Goal: Task Accomplishment & Management: Manage account settings

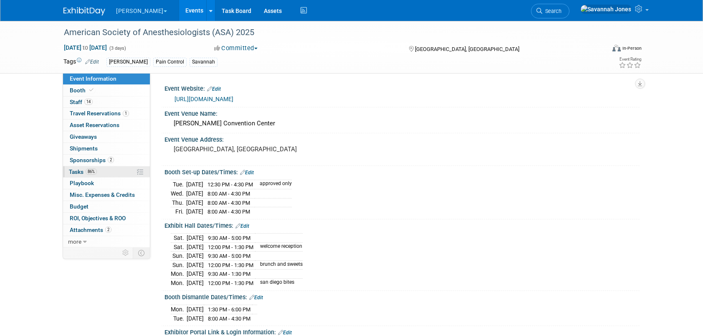
click at [106, 169] on link "86% Tasks 86%" at bounding box center [106, 171] width 87 height 11
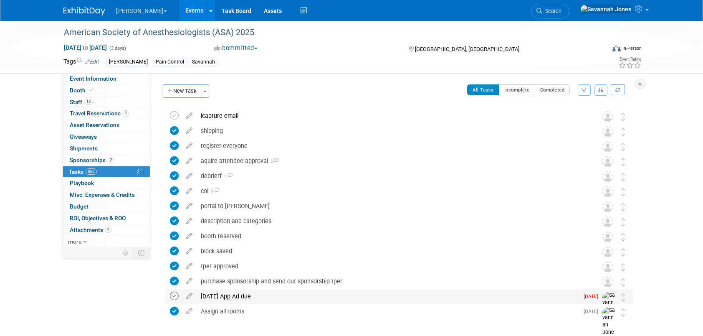
click at [174, 297] on icon at bounding box center [174, 295] width 9 height 9
click at [179, 9] on link "Events" at bounding box center [194, 10] width 30 height 21
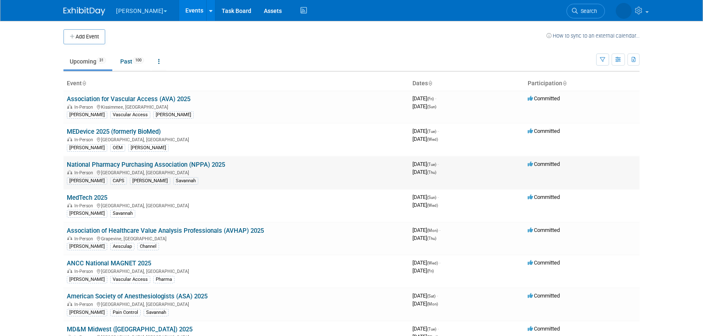
click at [216, 165] on link "National Pharmacy Purchasing Association (NPPA) 2025" at bounding box center [146, 165] width 158 height 8
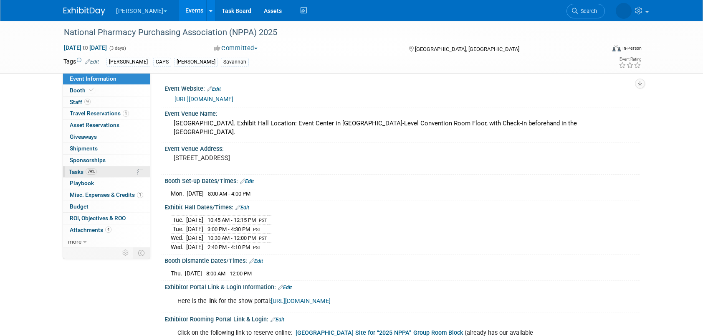
click at [99, 170] on link "79% Tasks 79%" at bounding box center [106, 171] width 87 height 11
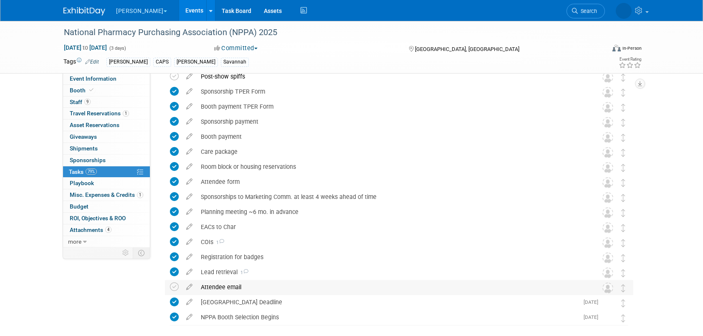
scroll to position [101, 0]
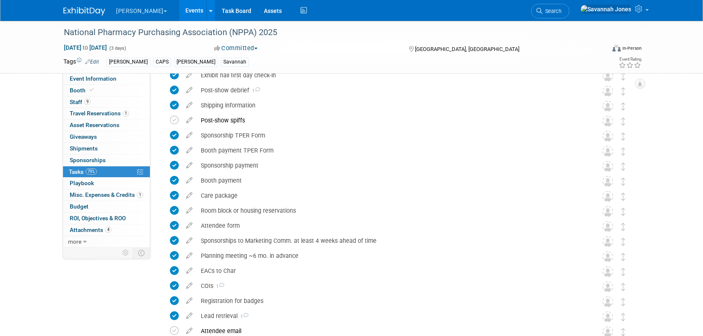
click at [179, 11] on link "Events" at bounding box center [194, 10] width 30 height 21
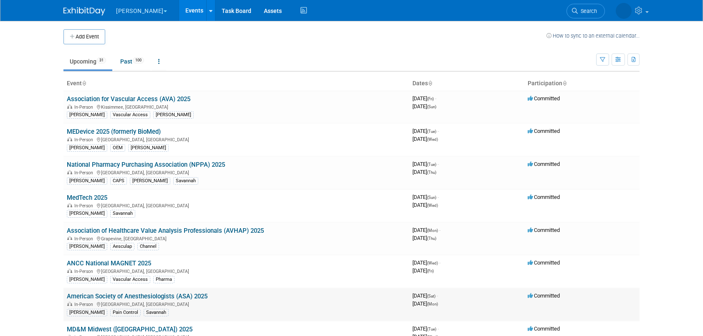
drag, startPoint x: 198, startPoint y: 285, endPoint x: 156, endPoint y: 261, distance: 48.8
click at [181, 263] on td "ANCC National MAGNET 2025 In-Person Atlanta, GA B. Braun Vascular Access Pharma" at bounding box center [236, 271] width 346 height 33
click at [133, 260] on link "ANCC National MAGNET 2025" at bounding box center [109, 263] width 84 height 8
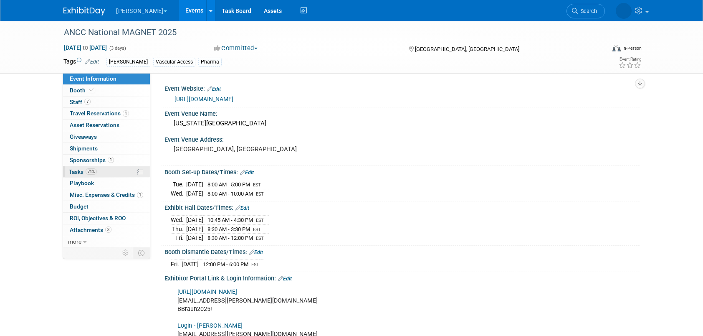
click at [109, 167] on link "71% Tasks 71%" at bounding box center [106, 171] width 87 height 11
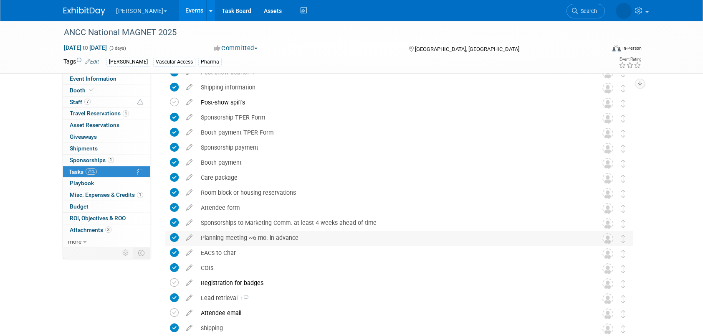
scroll to position [101, 0]
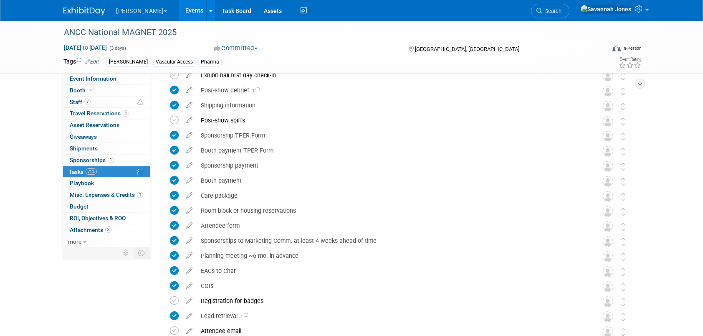
click at [179, 8] on link "Events" at bounding box center [194, 10] width 30 height 21
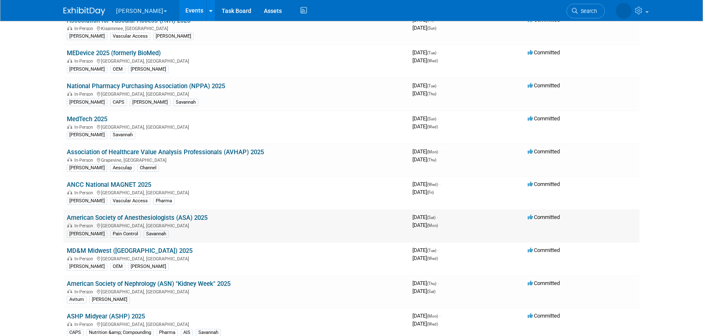
scroll to position [83, 0]
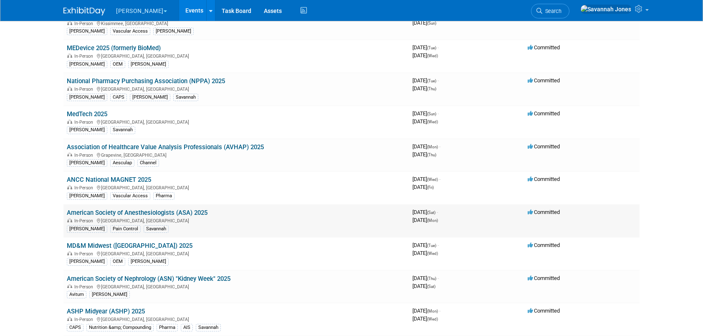
click at [195, 210] on link "American Society of Anesthesiologists (ASA) 2025" at bounding box center [137, 213] width 141 height 8
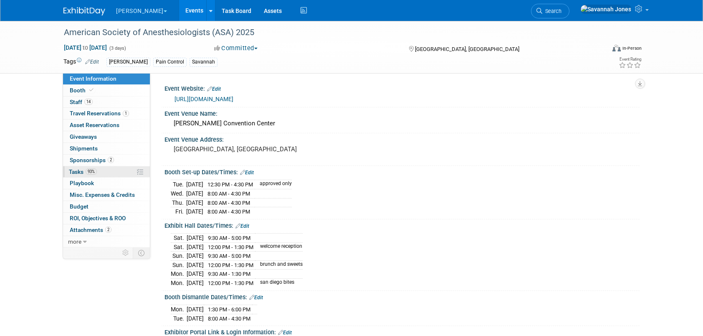
click at [95, 170] on span "93%" at bounding box center [91, 171] width 11 height 6
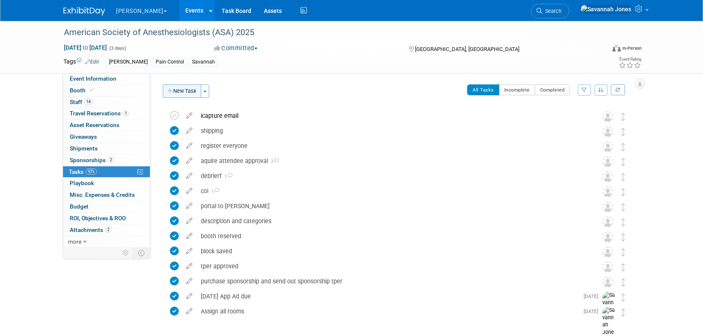
click at [192, 91] on button "New Task" at bounding box center [182, 90] width 38 height 13
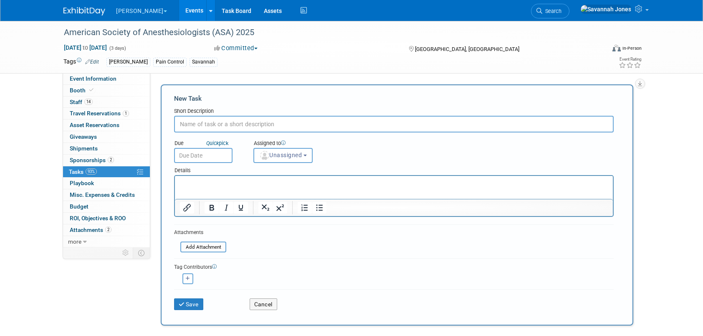
click at [244, 117] on input "text" at bounding box center [394, 124] width 440 height 17
type input "care package"
click at [194, 302] on button "Save" at bounding box center [188, 304] width 29 height 12
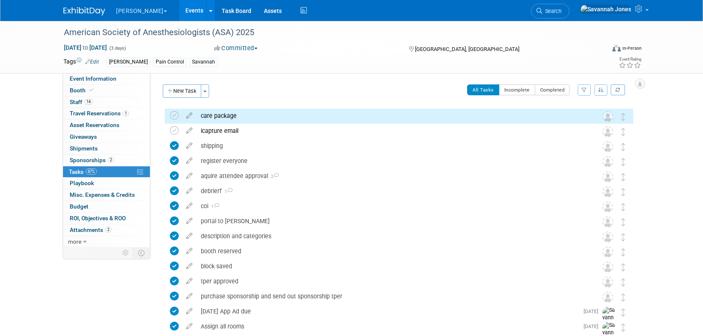
click at [179, 9] on link "Events" at bounding box center [194, 10] width 30 height 21
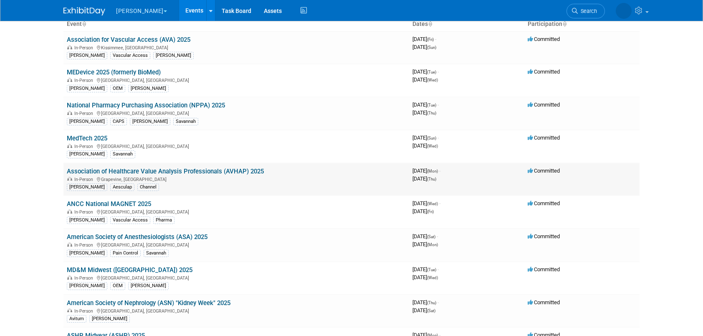
scroll to position [42, 0]
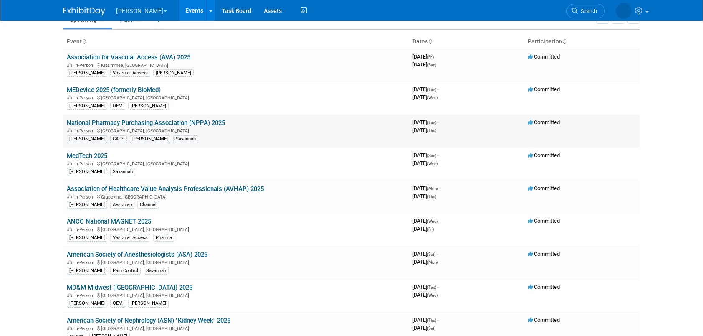
click at [180, 116] on td "National Pharmacy Purchasing Association (NPPA) 2025 In-Person Las Vegas, NV B.…" at bounding box center [236, 130] width 346 height 33
click at [182, 121] on link "National Pharmacy Purchasing Association (NPPA) 2025" at bounding box center [146, 123] width 158 height 8
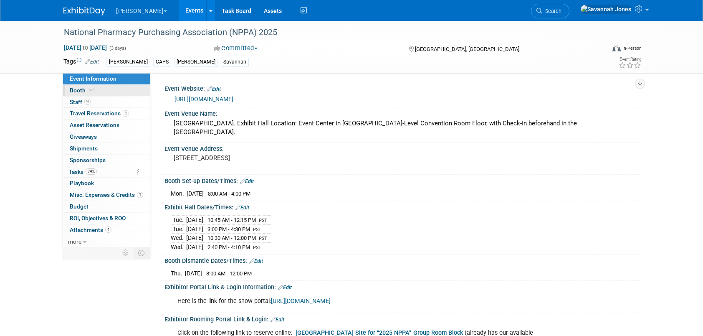
click at [88, 92] on span at bounding box center [92, 90] width 8 height 6
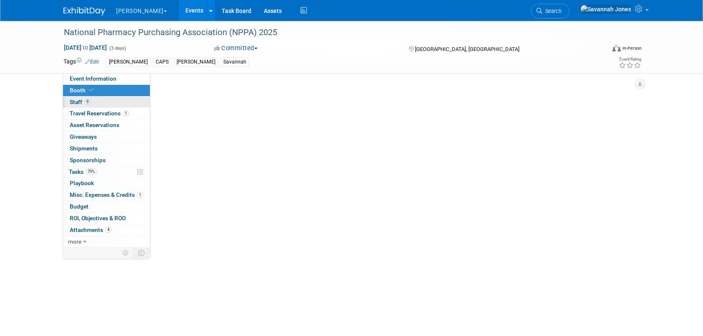
click at [92, 101] on link "9 Staff 9" at bounding box center [106, 101] width 87 height 11
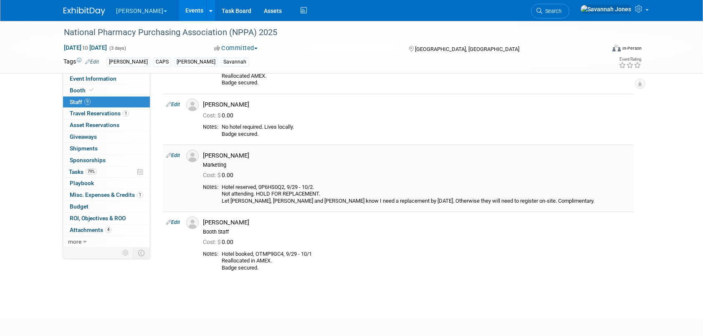
scroll to position [409, 0]
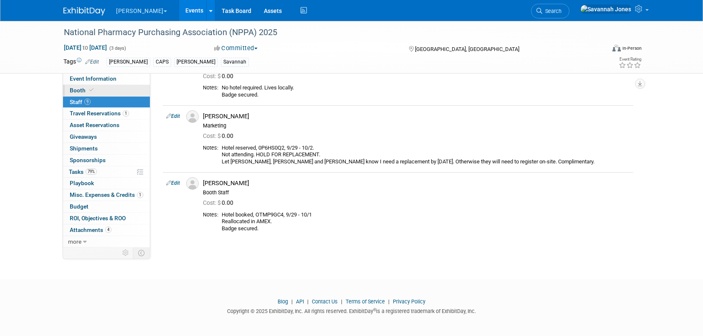
click at [102, 86] on link "Booth" at bounding box center [106, 90] width 87 height 11
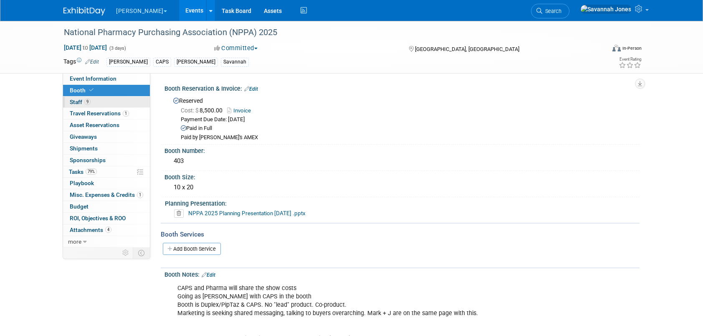
click at [104, 96] on link "9 Staff 9" at bounding box center [106, 101] width 87 height 11
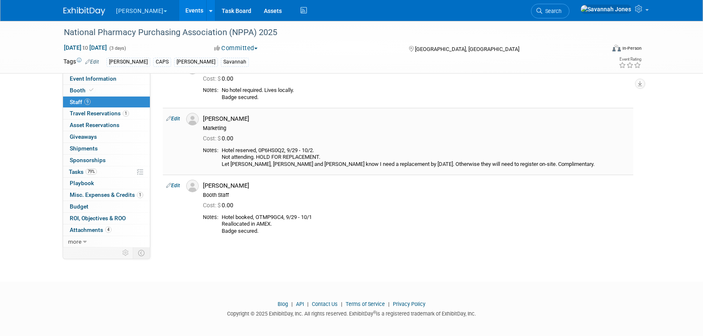
scroll to position [409, 0]
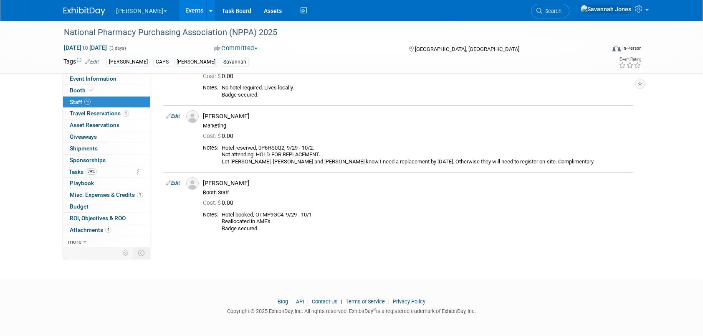
click at [179, 5] on link "Events" at bounding box center [194, 10] width 30 height 21
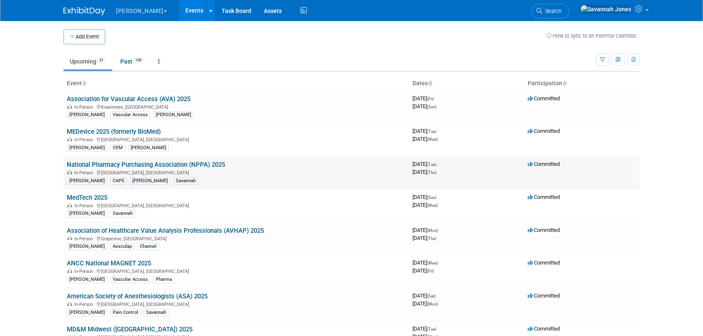
click at [172, 159] on td "National Pharmacy Purchasing Association (NPPA) 2025 In-Person Las Vegas, NV B.…" at bounding box center [236, 172] width 346 height 33
click at [173, 159] on td "National Pharmacy Purchasing Association (NPPA) 2025 In-Person Las Vegas, NV B.…" at bounding box center [236, 172] width 346 height 33
click at [174, 162] on link "National Pharmacy Purchasing Association (NPPA) 2025" at bounding box center [146, 165] width 158 height 8
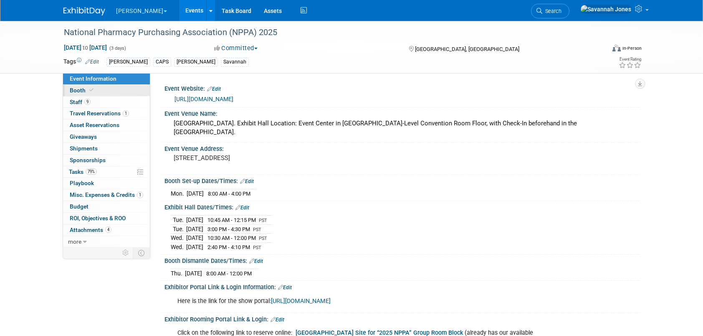
click at [97, 93] on link "Booth" at bounding box center [106, 90] width 87 height 11
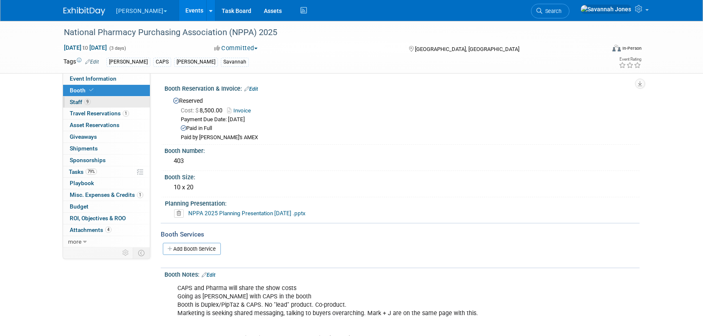
click at [100, 102] on link "9 Staff 9" at bounding box center [106, 101] width 87 height 11
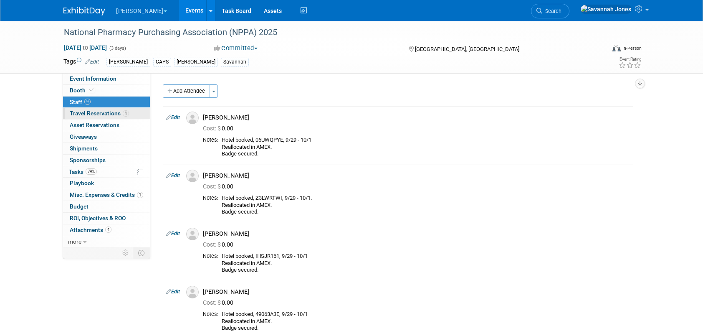
click at [100, 110] on span "Travel Reservations 1" at bounding box center [99, 113] width 59 height 7
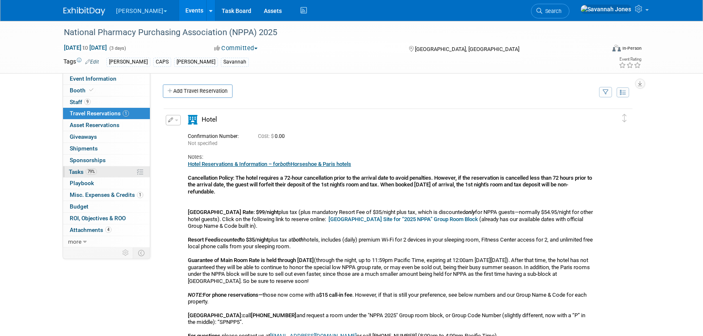
click at [109, 170] on link "79% Tasks 79%" at bounding box center [106, 171] width 87 height 11
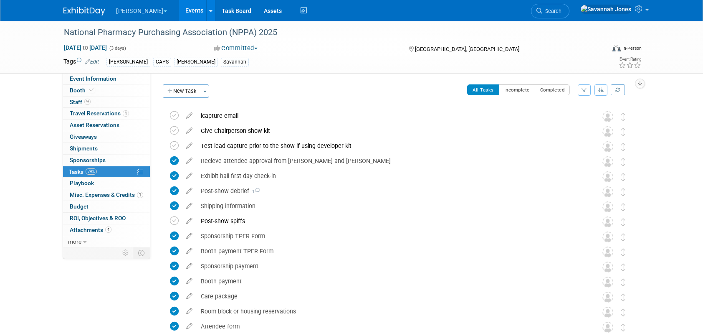
click at [179, 5] on link "Events" at bounding box center [194, 10] width 30 height 21
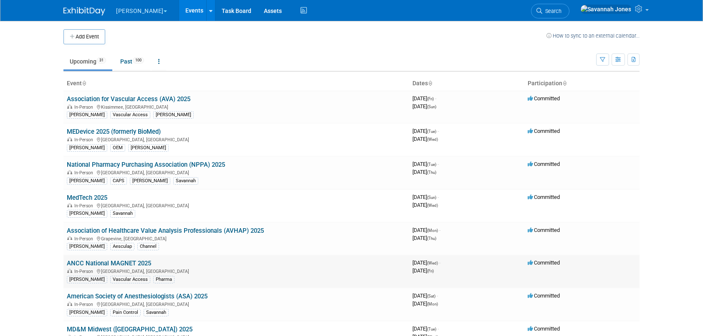
click at [142, 260] on link "ANCC National MAGNET 2025" at bounding box center [109, 263] width 84 height 8
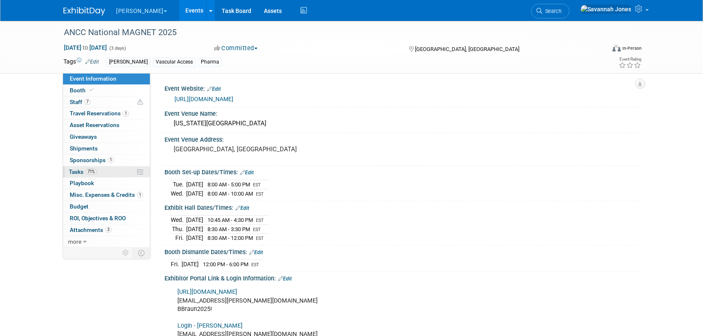
click at [105, 167] on link "71% Tasks 71%" at bounding box center [106, 171] width 87 height 11
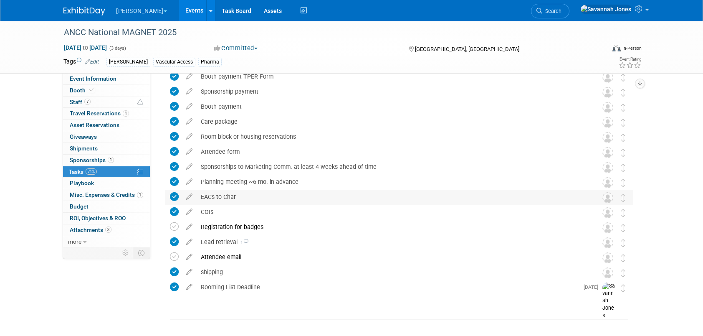
scroll to position [184, 0]
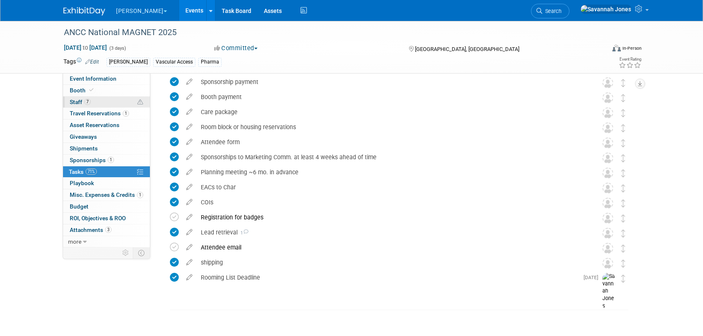
click at [117, 101] on link "7 Staff 7" at bounding box center [106, 101] width 87 height 11
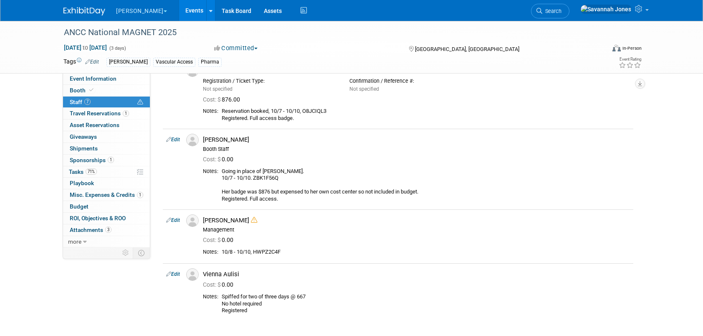
scroll to position [250, 0]
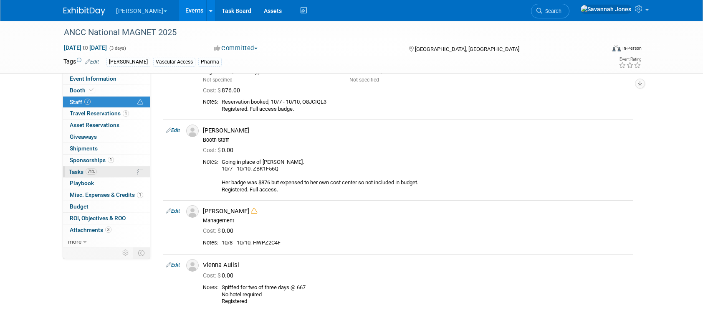
drag, startPoint x: 118, startPoint y: 169, endPoint x: 120, endPoint y: 173, distance: 4.5
click at [118, 169] on link "71% Tasks 71%" at bounding box center [106, 171] width 87 height 11
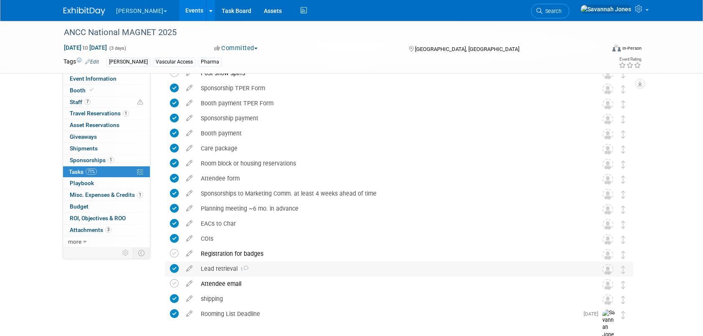
scroll to position [167, 0]
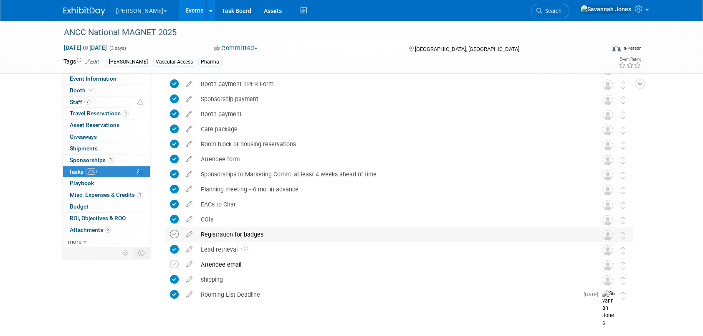
click at [172, 235] on icon at bounding box center [174, 234] width 9 height 9
click at [115, 83] on link "Event Information" at bounding box center [106, 78] width 87 height 11
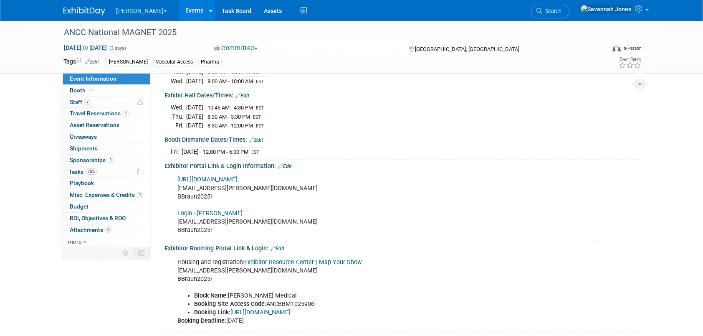
scroll to position [125, 0]
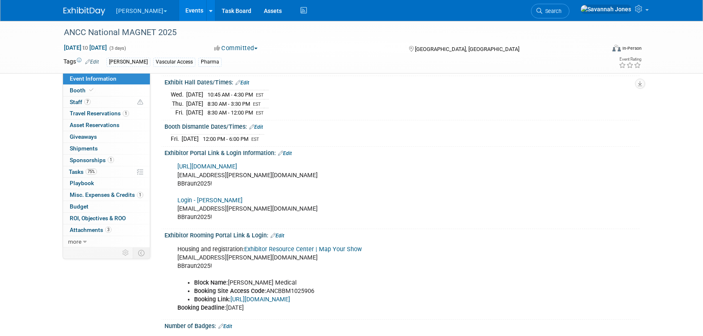
click at [192, 199] on link "Login - Shepard" at bounding box center [209, 200] width 65 height 7
click at [235, 163] on link "https://ancc25.exh.mapyourshow.com" at bounding box center [207, 166] width 60 height 7
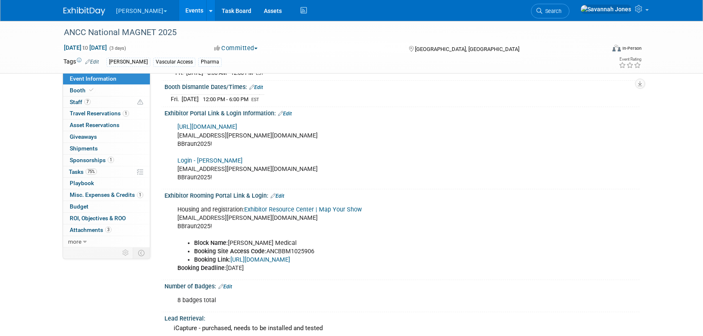
scroll to position [334, 0]
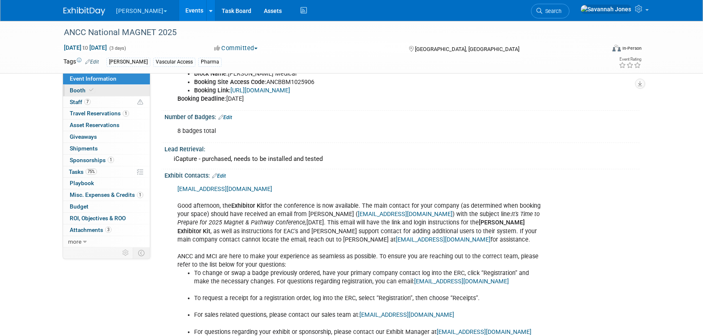
click at [114, 89] on link "Booth" at bounding box center [106, 90] width 87 height 11
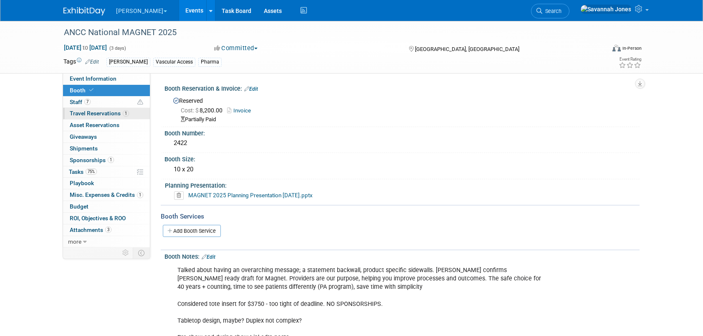
click at [114, 108] on link "1 Travel Reservations 1" at bounding box center [106, 113] width 87 height 11
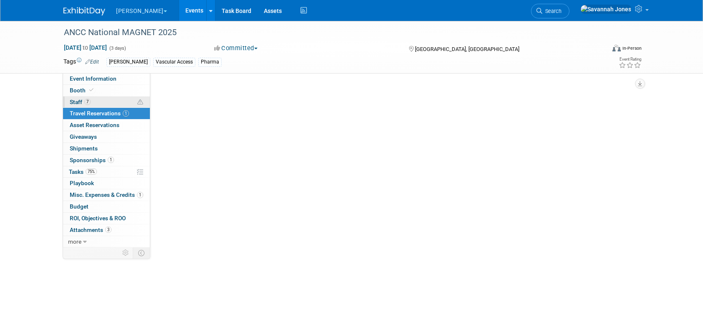
click at [114, 97] on link "7 Staff 7" at bounding box center [106, 101] width 87 height 11
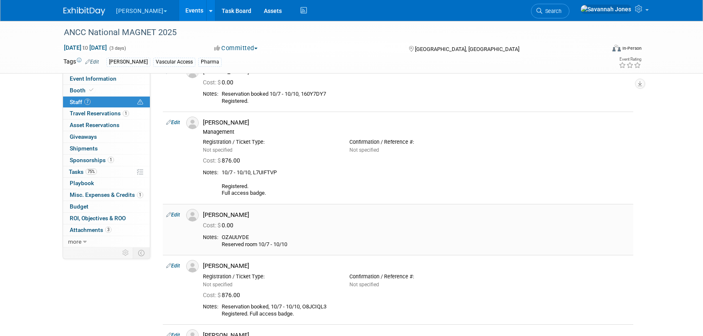
scroll to position [83, 0]
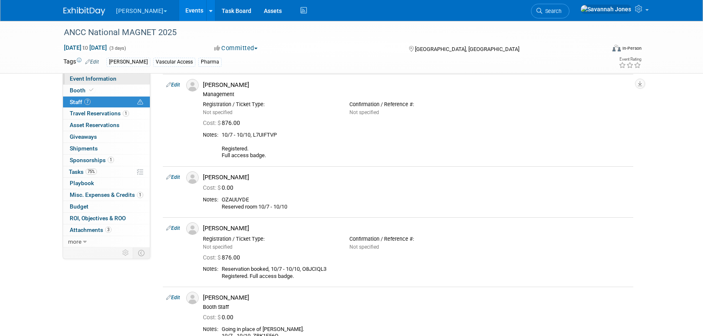
drag, startPoint x: 103, startPoint y: 77, endPoint x: 108, endPoint y: 82, distance: 7.1
click at [103, 77] on span "Event Information" at bounding box center [93, 78] width 47 height 7
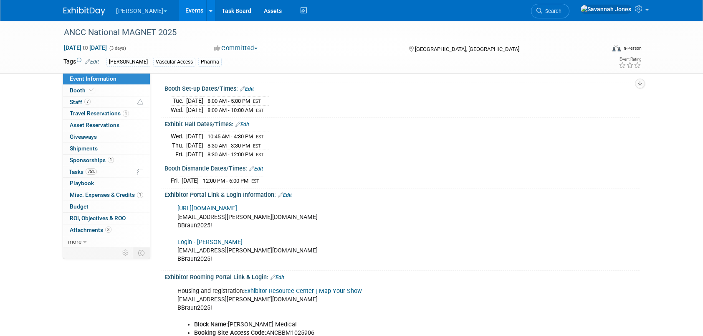
click at [179, 15] on link "Events" at bounding box center [194, 10] width 30 height 21
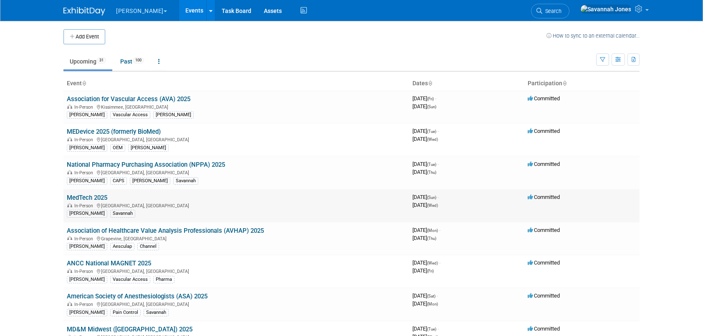
click at [98, 195] on link "MedTech 2025" at bounding box center [87, 198] width 40 height 8
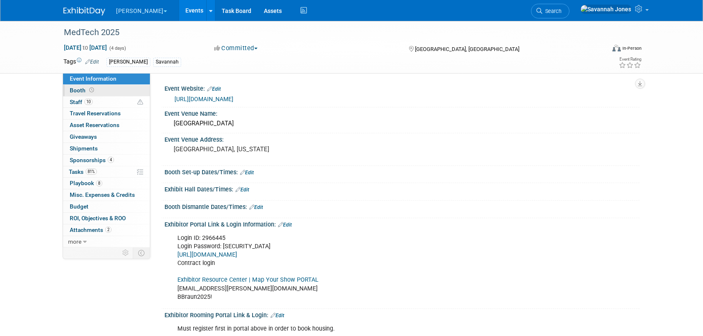
click at [119, 90] on link "Booth" at bounding box center [106, 90] width 87 height 11
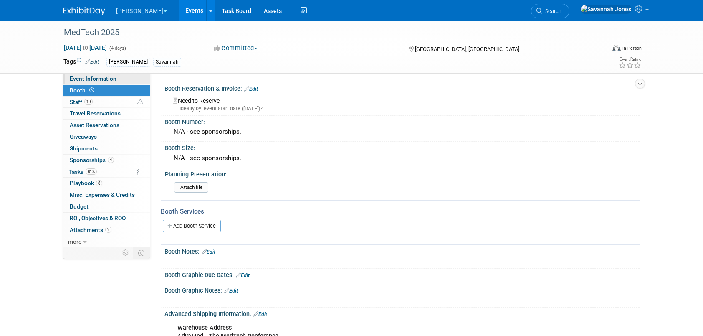
click at [123, 79] on link "Event Information" at bounding box center [106, 78] width 87 height 11
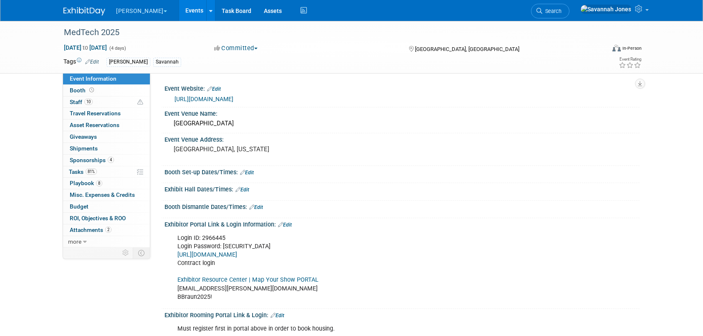
click at [208, 277] on link "Exhibitor Resource Center | Map Your Show PORTAL" at bounding box center [247, 279] width 141 height 7
click at [110, 96] on link "10 Staff 10" at bounding box center [106, 101] width 87 height 11
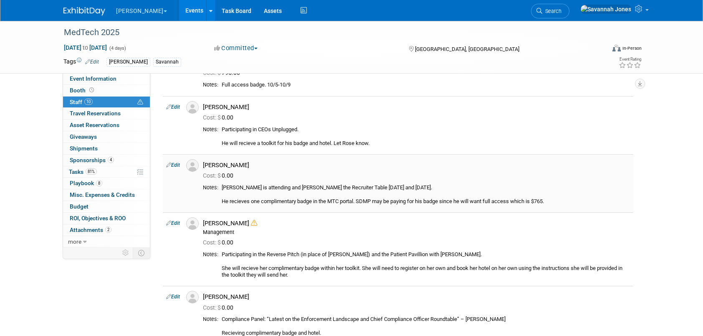
scroll to position [417, 0]
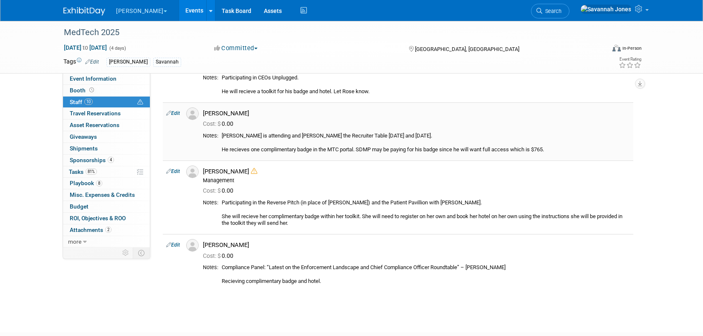
click at [172, 110] on link "Edit" at bounding box center [173, 113] width 14 height 6
select select "036c7f1a-f166-4da5-bdb2-1acf3de7be33"
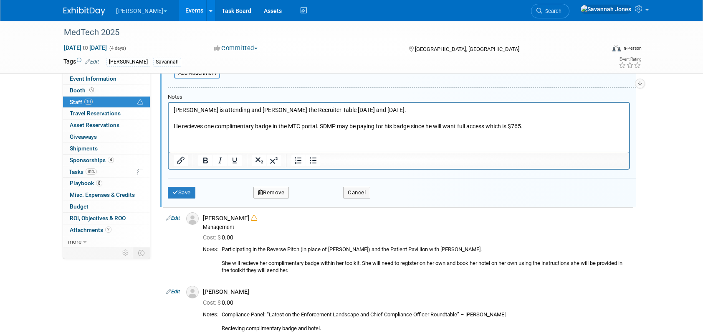
scroll to position [670, 0]
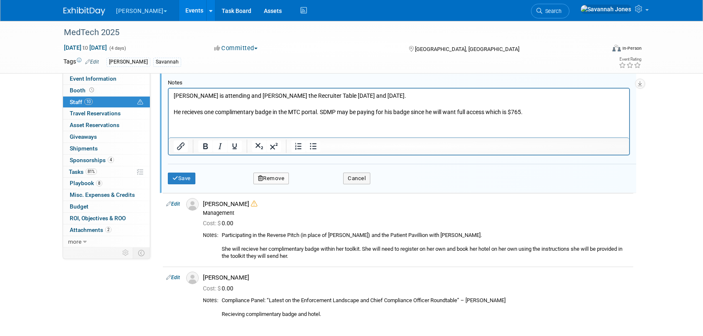
click at [546, 104] on p "Scott is attending and manning the Recruiter Table on Monday and Tuesday. He re…" at bounding box center [399, 103] width 451 height 25
click at [553, 109] on p "Scott is attending and manning the Recruiter Table on Monday and Tuesday. He re…" at bounding box center [399, 103] width 451 height 25
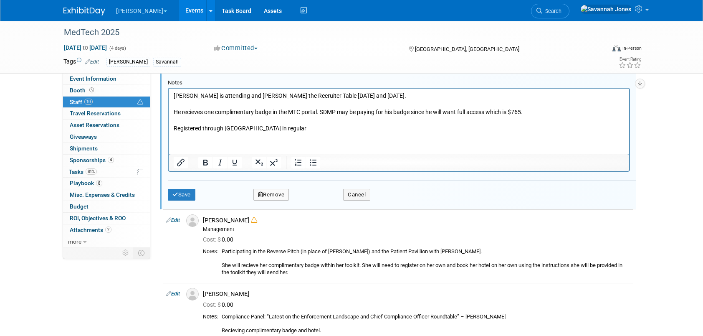
click at [242, 128] on p "Registered through savannah in regular" at bounding box center [399, 128] width 451 height 8
click at [308, 129] on p "Registered through Savannah in regular" at bounding box center [399, 128] width 451 height 8
click at [353, 129] on p "Registered through Savannah in regular attendee portal" at bounding box center [399, 128] width 451 height 8
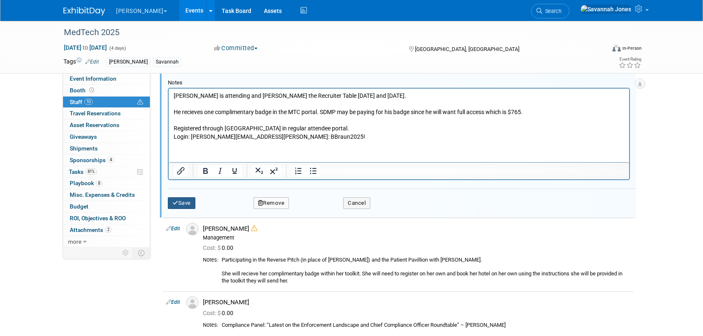
click at [182, 198] on button "Save" at bounding box center [182, 203] width 28 height 12
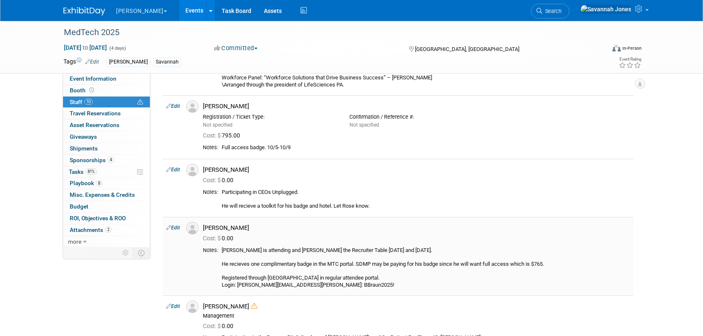
scroll to position [0, 0]
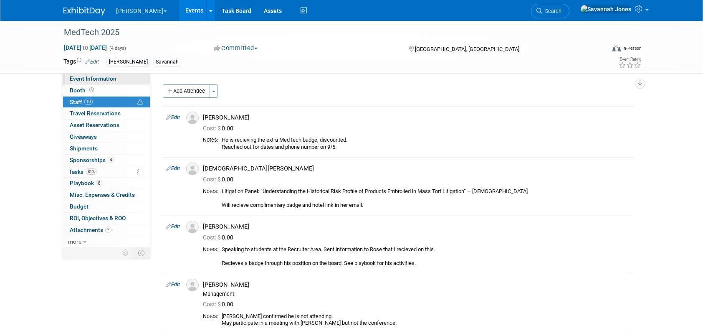
click at [123, 77] on link "Event Information" at bounding box center [106, 78] width 87 height 11
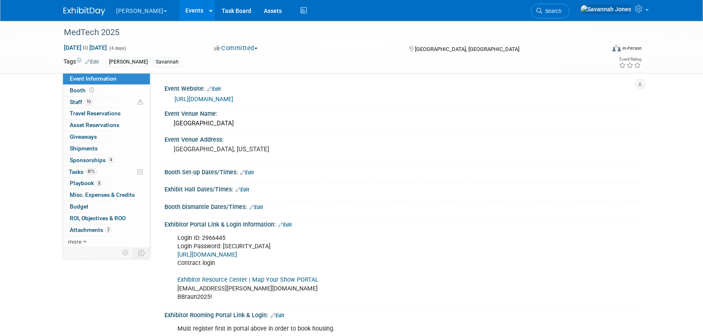
click at [179, 12] on link "Events" at bounding box center [194, 10] width 30 height 21
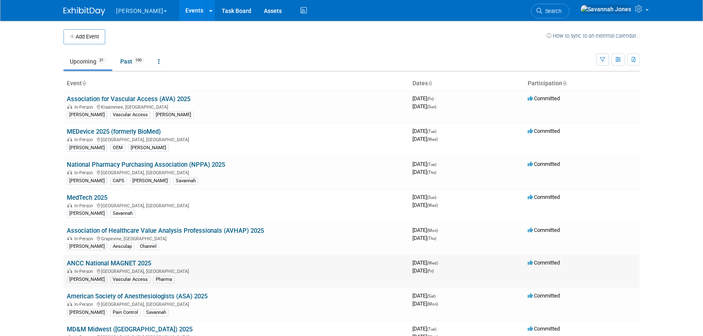
click at [144, 260] on link "ANCC National MAGNET 2025" at bounding box center [109, 263] width 84 height 8
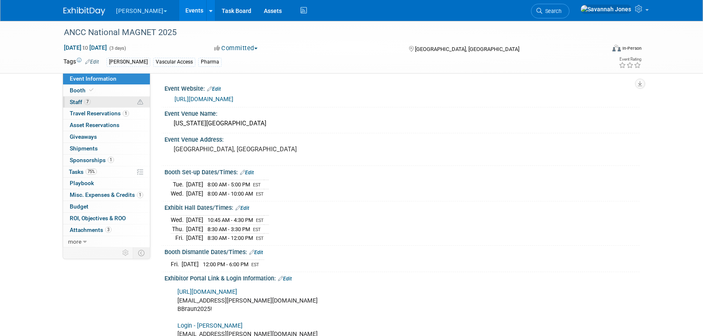
click at [105, 101] on link "7 Staff 7" at bounding box center [106, 101] width 87 height 11
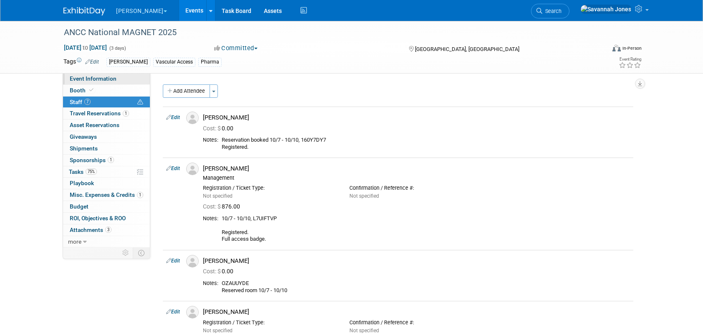
click at [120, 78] on link "Event Information" at bounding box center [106, 78] width 87 height 11
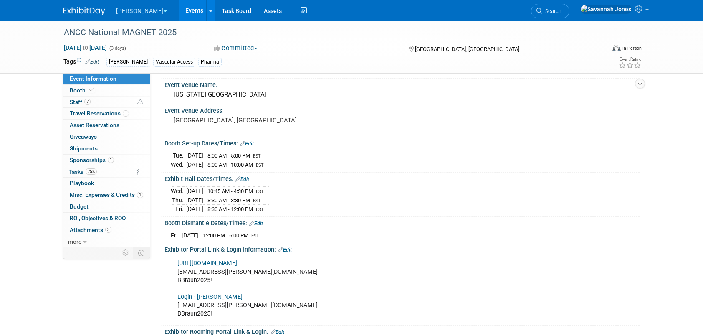
scroll to position [42, 0]
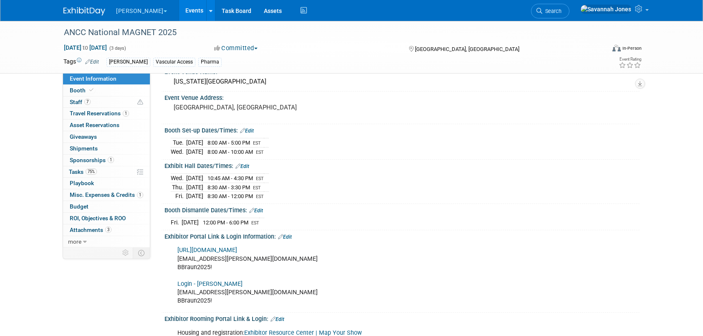
click at [237, 247] on link "https://ancc25.exh.mapyourshow.com" at bounding box center [207, 249] width 60 height 7
click at [104, 101] on link "7 Staff 7" at bounding box center [106, 101] width 87 height 11
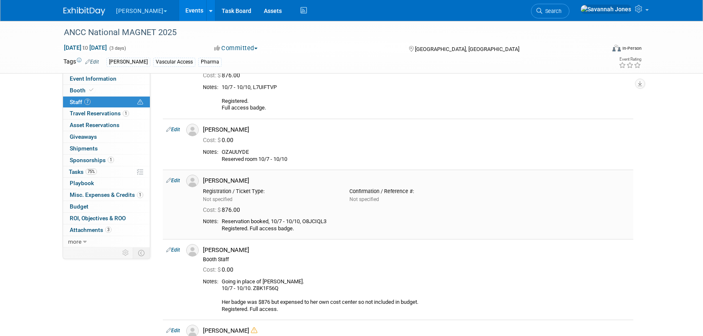
scroll to position [0, 0]
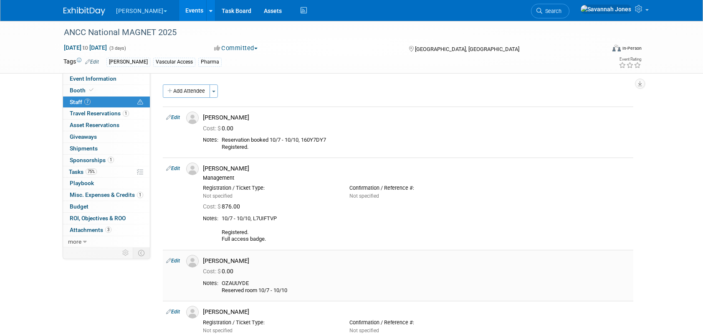
click at [174, 259] on link "Edit" at bounding box center [173, 261] width 14 height 6
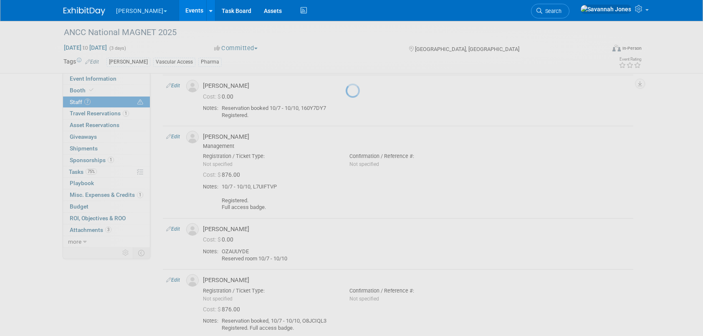
select select "b512eb04-f528-4f4b-9aa0-3476e326056d"
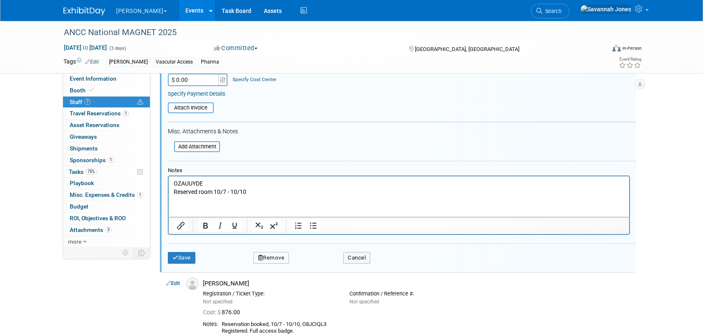
scroll to position [321, 0]
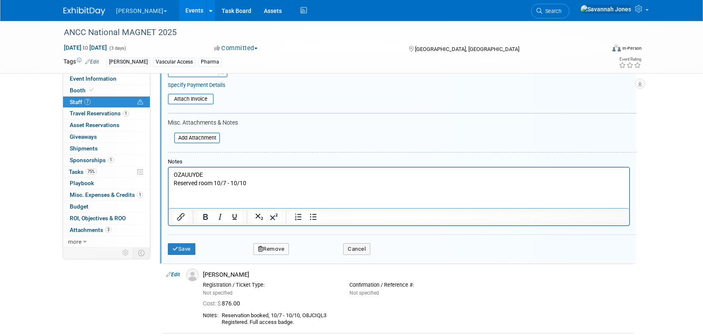
click at [284, 182] on p "OZAUUYDE Reserved room 10/7 - 10/10" at bounding box center [399, 178] width 451 height 16
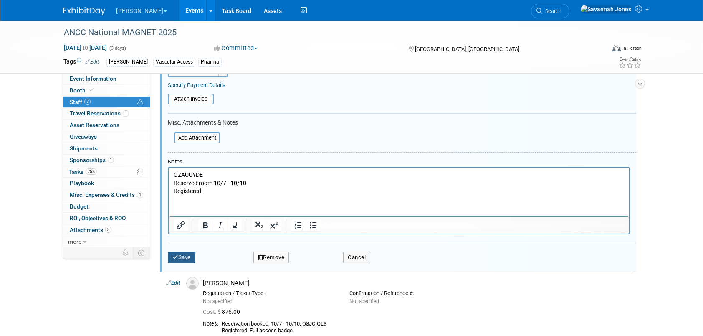
click at [179, 254] on button "Save" at bounding box center [182, 257] width 28 height 12
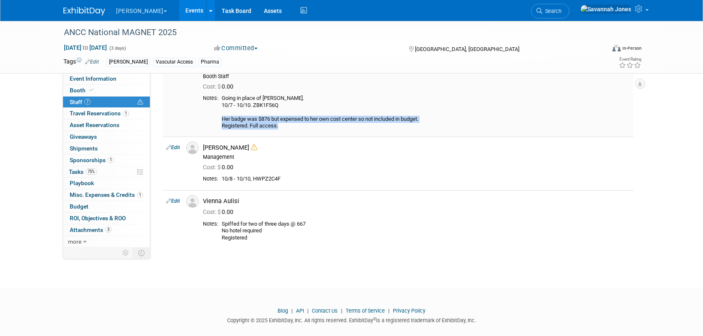
drag, startPoint x: 285, startPoint y: 124, endPoint x: 221, endPoint y: 119, distance: 64.1
click at [221, 119] on td "Going in place of Emily Janik. 10/7 - 10/10. ZBK1F56Q Her badge was $876 but ex…" at bounding box center [424, 112] width 412 height 35
drag, startPoint x: 221, startPoint y: 119, endPoint x: 236, endPoint y: 119, distance: 15.0
copy div "Her badge was $876 but expensed to her own cost center so not included in budge…"
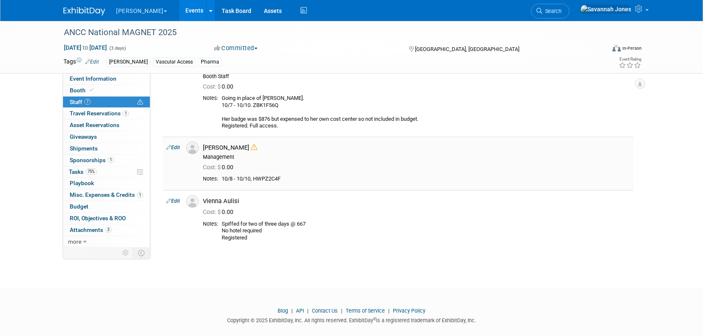
click at [178, 142] on td "Edit" at bounding box center [173, 162] width 20 height 53
click at [178, 147] on link "Edit" at bounding box center [173, 147] width 14 height 6
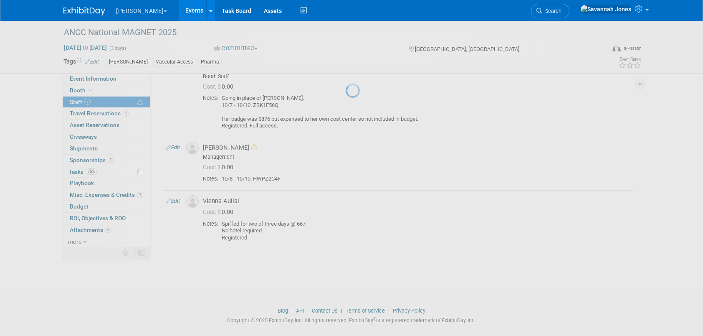
select select "07a02ab3-16bc-43ac-bff5-eb63c0aafc57"
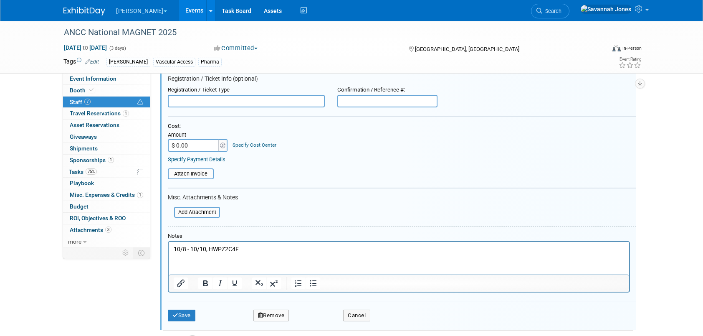
scroll to position [543, 0]
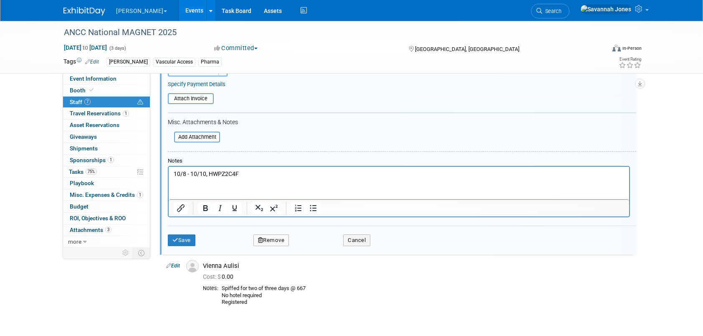
click at [295, 172] on p "10/8 - 10/10, HWPZ2C4F" at bounding box center [399, 173] width 451 height 8
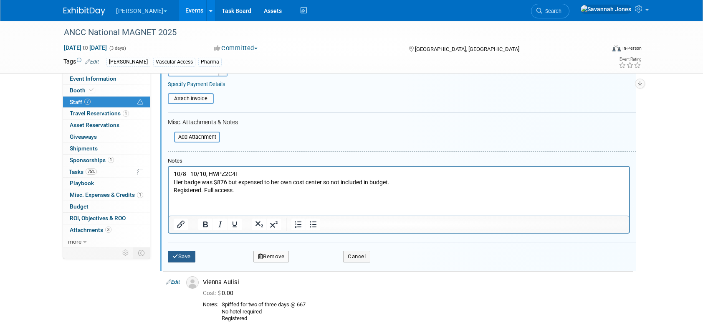
click at [174, 251] on button "Save" at bounding box center [182, 256] width 28 height 12
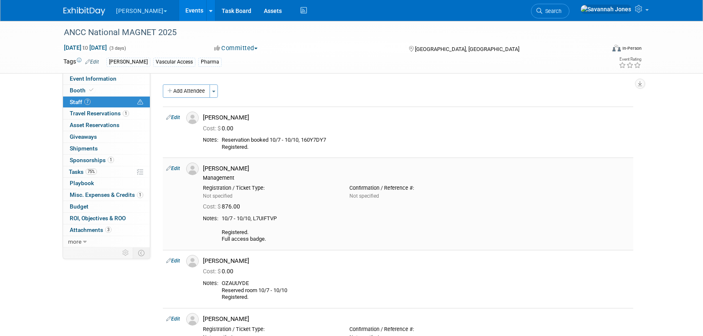
scroll to position [0, 0]
click at [125, 78] on link "Event Information" at bounding box center [106, 78] width 87 height 11
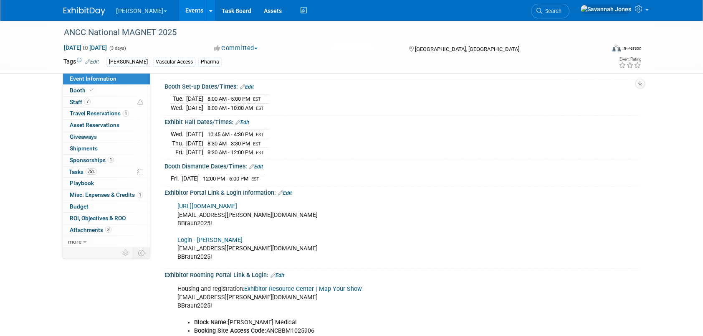
scroll to position [125, 0]
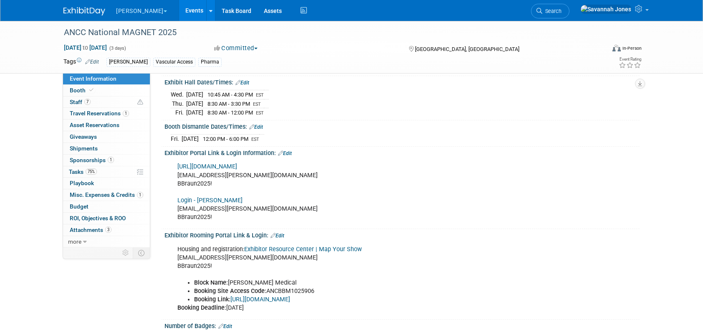
click at [179, 10] on link "Events" at bounding box center [194, 10] width 30 height 21
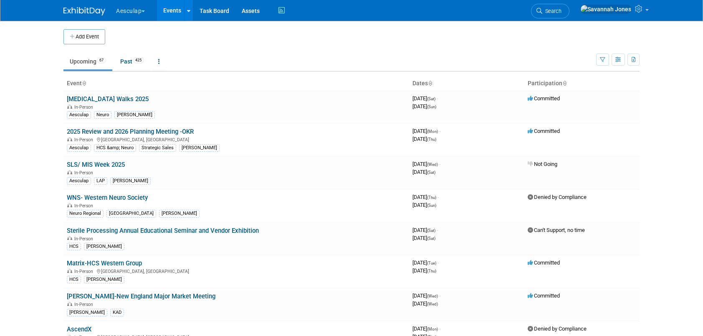
click at [141, 13] on button "Aesculap" at bounding box center [135, 9] width 40 height 18
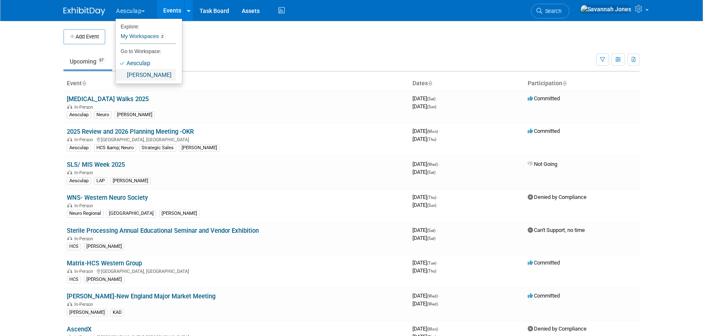
click at [143, 76] on link "[PERSON_NAME]" at bounding box center [146, 75] width 60 height 12
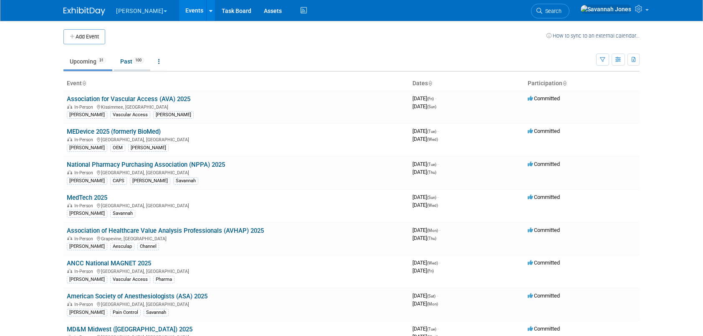
click at [148, 62] on link "Past 100" at bounding box center [132, 61] width 36 height 16
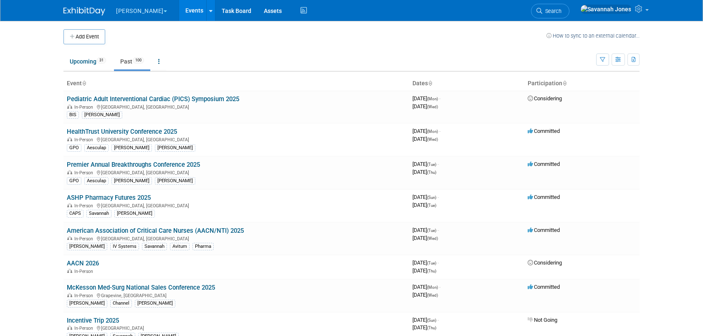
scroll to position [476, 0]
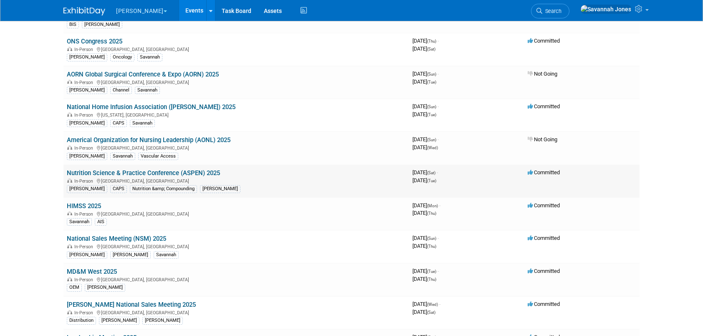
click at [143, 169] on link "Nutrition Science & Practice Conference (ASPEN) 2025" at bounding box center [143, 173] width 153 height 8
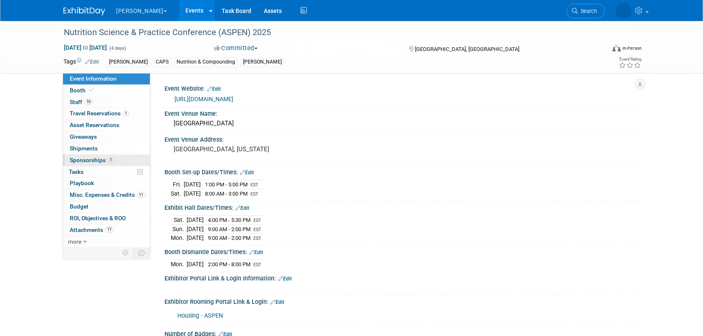
click at [116, 161] on link "1 Sponsorships 1" at bounding box center [106, 159] width 87 height 11
